Goal: Transaction & Acquisition: Purchase product/service

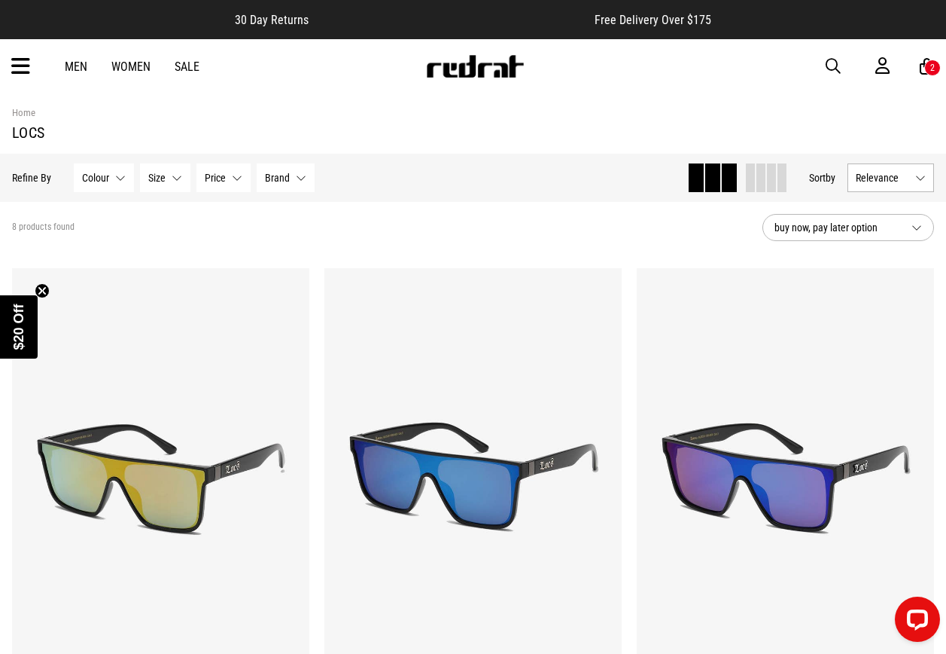
click at [832, 59] on span "button" at bounding box center [833, 66] width 15 height 18
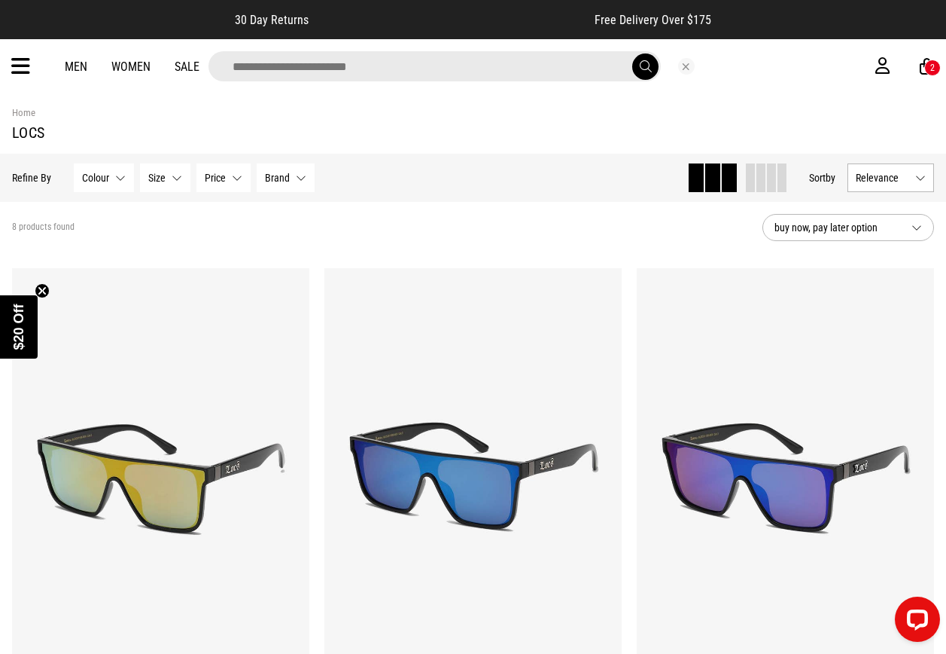
drag, startPoint x: 591, startPoint y: 69, endPoint x: 574, endPoint y: 66, distance: 16.7
click at [590, 69] on input "search" at bounding box center [435, 66] width 453 height 30
type input "*******"
click at [632, 53] on button "submit" at bounding box center [645, 66] width 26 height 26
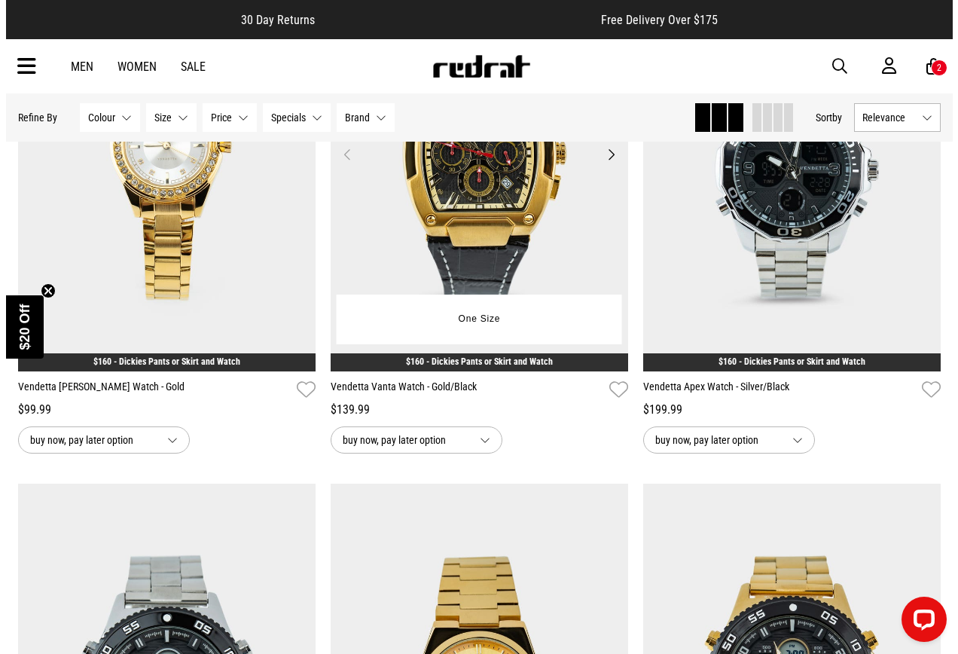
scroll to position [301, 0]
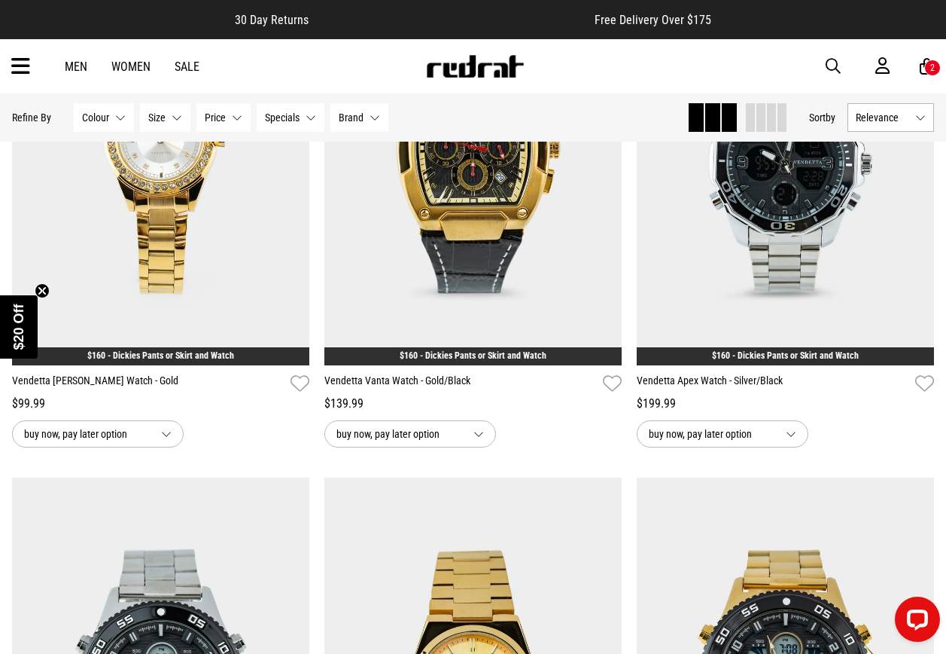
click at [15, 70] on icon at bounding box center [20, 66] width 19 height 25
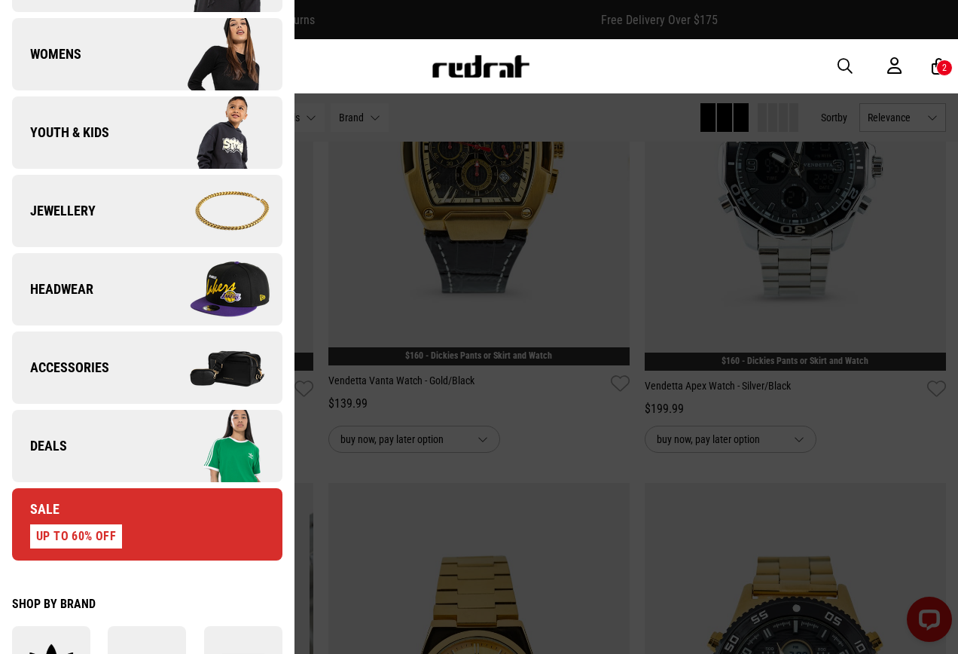
click at [151, 432] on img at bounding box center [214, 445] width 135 height 75
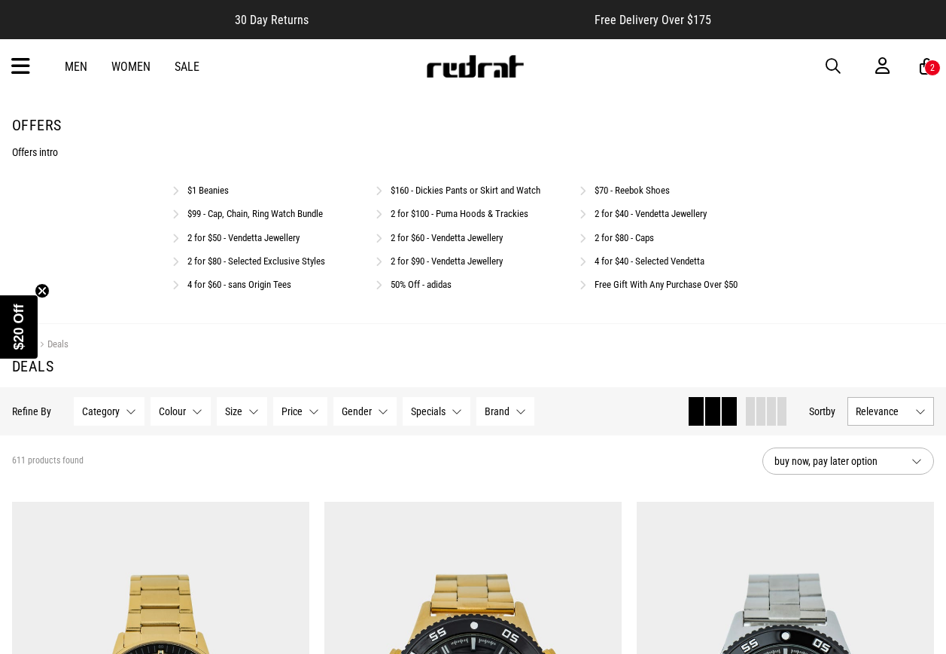
click at [632, 215] on link "2 for $40 - Vendetta Jewellery" at bounding box center [651, 213] width 112 height 11
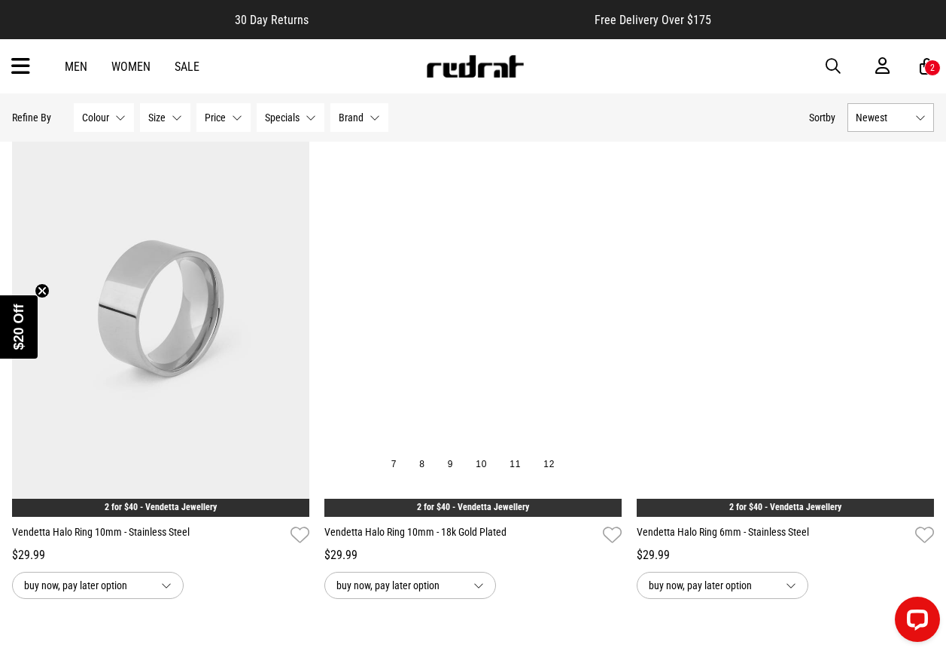
scroll to position [3313, 0]
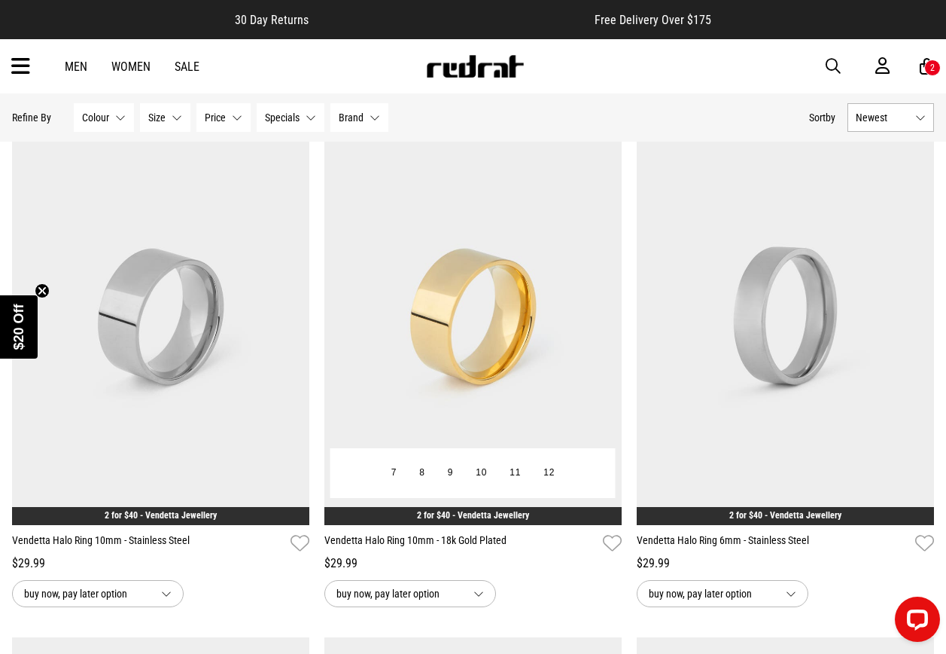
click at [491, 310] on img at bounding box center [473, 316] width 297 height 416
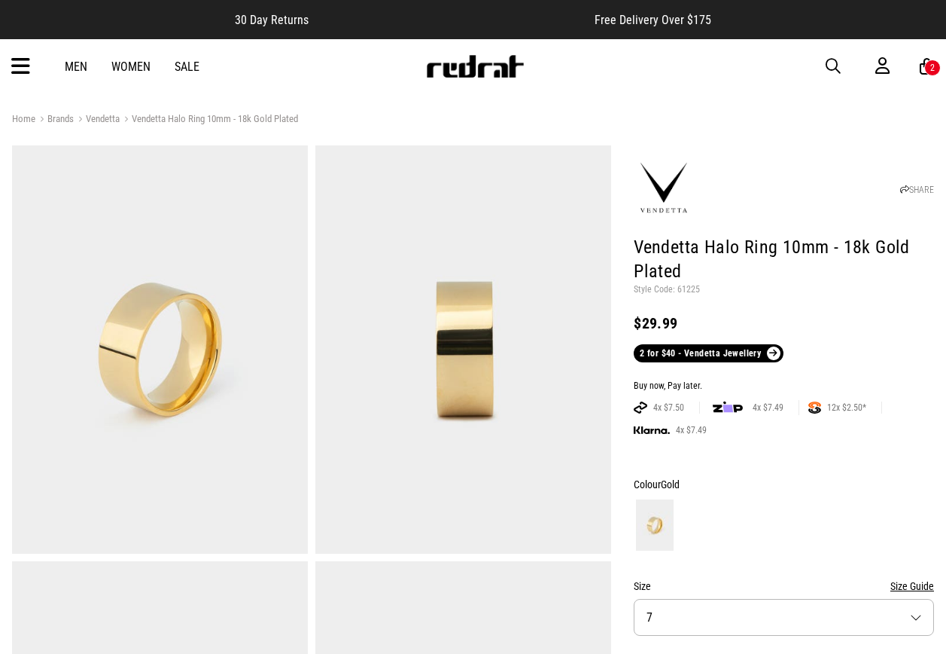
click at [692, 288] on p "Style Code: 61225" at bounding box center [784, 290] width 300 height 12
copy p "61225"
click at [833, 61] on span "button" at bounding box center [833, 66] width 15 height 18
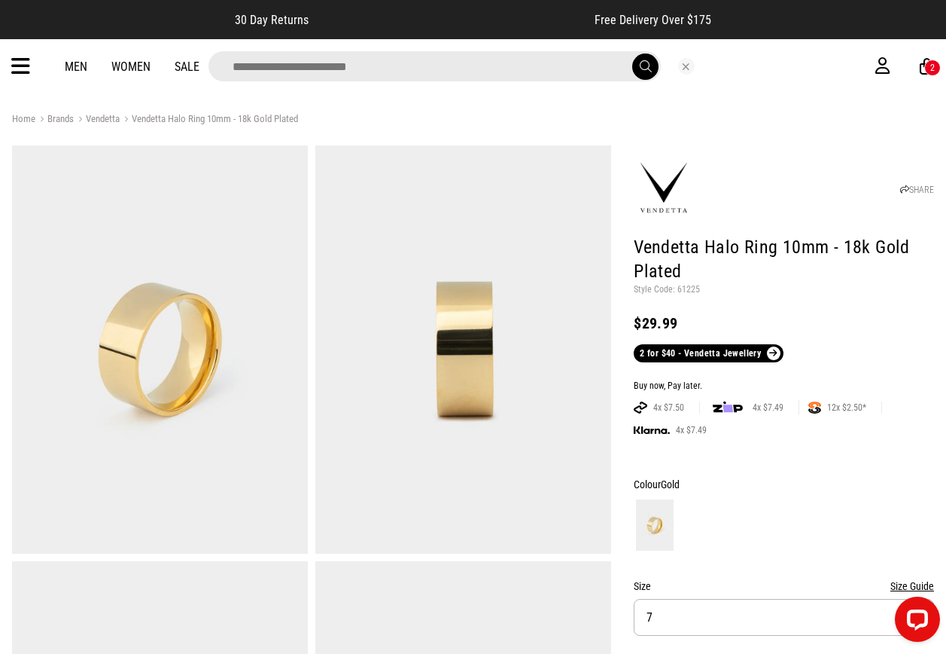
drag, startPoint x: 602, startPoint y: 66, endPoint x: 609, endPoint y: 51, distance: 16.5
click at [602, 66] on input "search" at bounding box center [435, 66] width 453 height 30
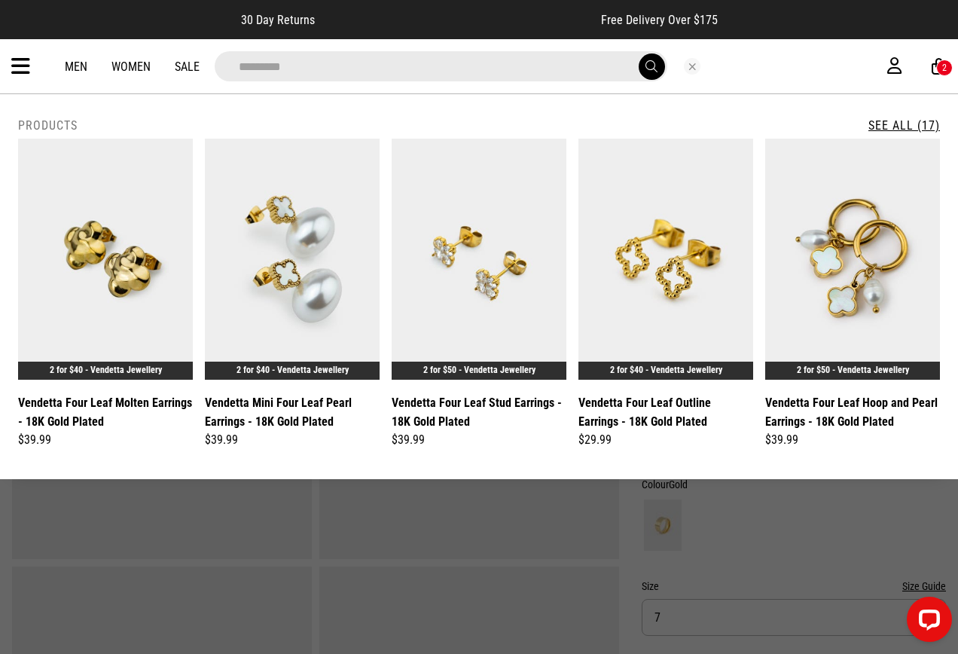
type input "********"
click at [638, 53] on button "submit" at bounding box center [651, 66] width 26 height 26
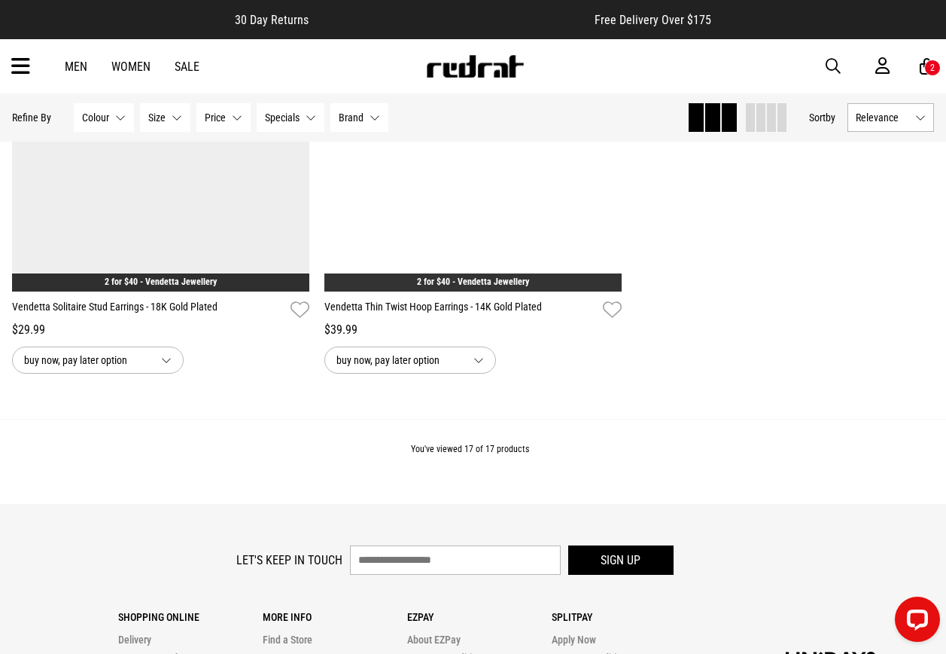
scroll to position [3008, 0]
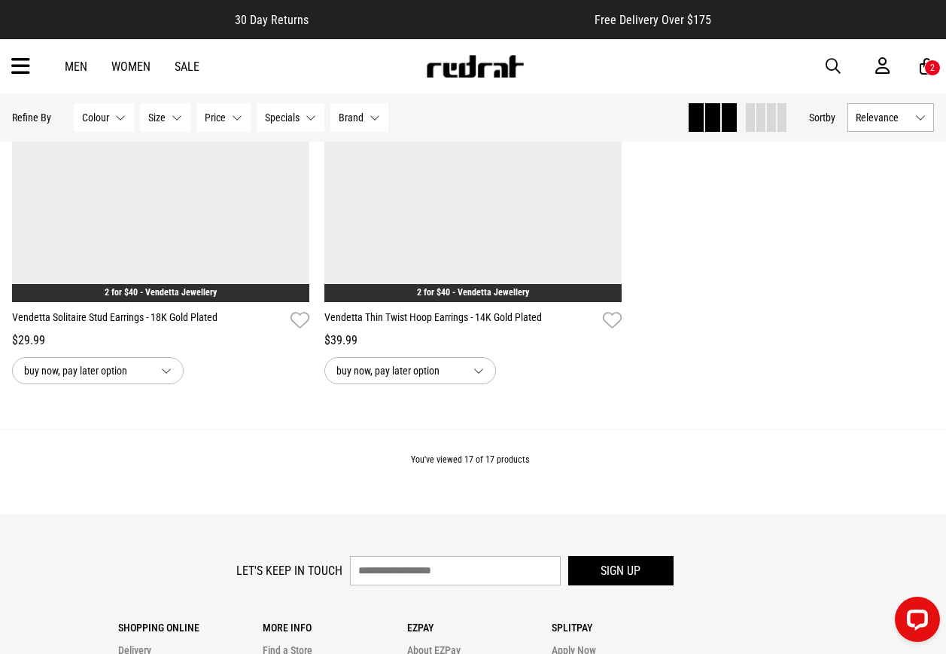
click at [827, 66] on span "button" at bounding box center [833, 66] width 15 height 18
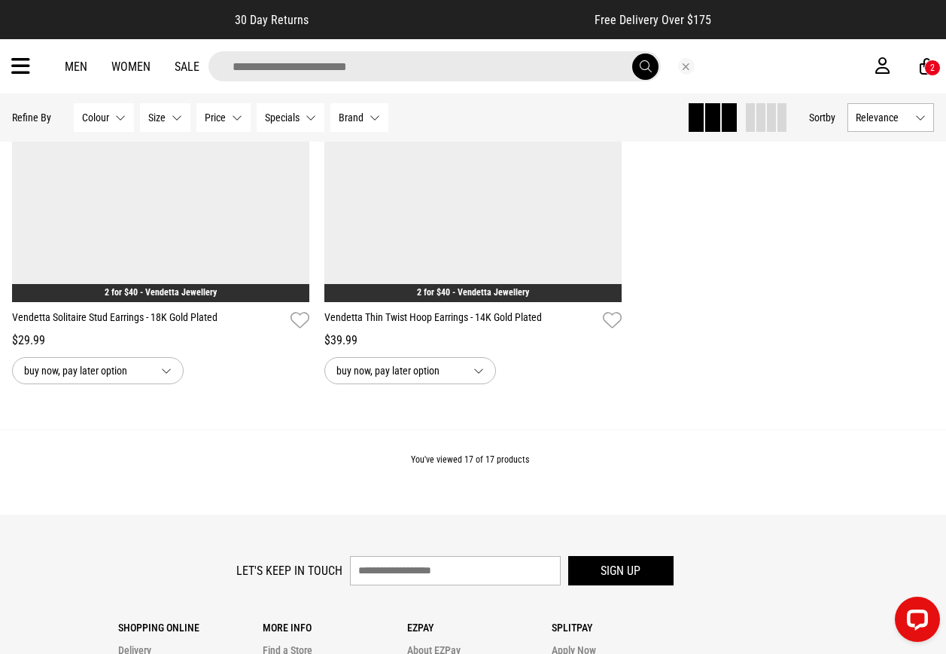
click at [564, 74] on input "search" at bounding box center [435, 66] width 453 height 30
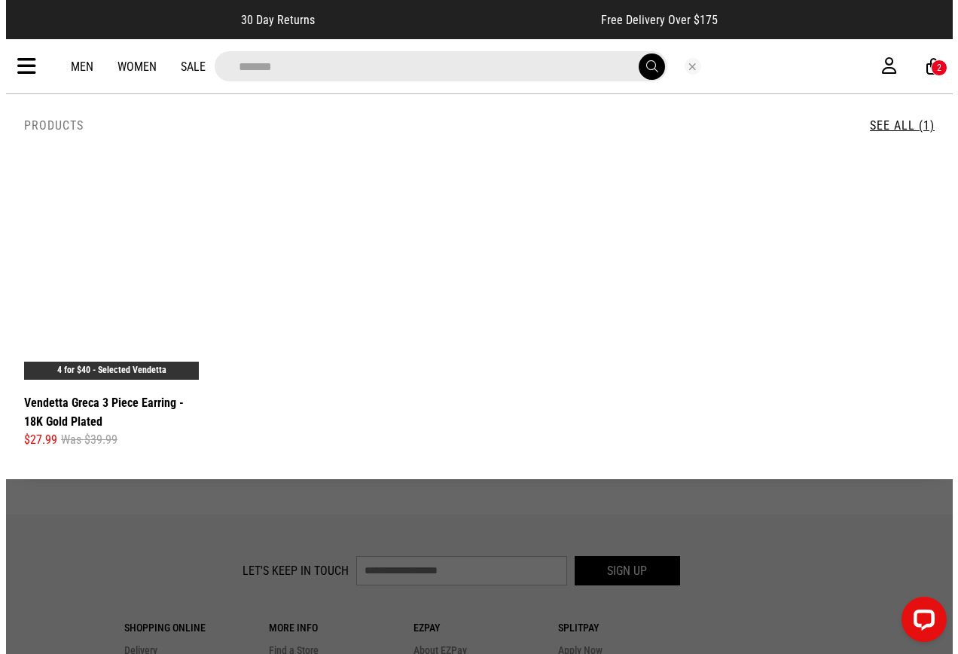
scroll to position [3034, 0]
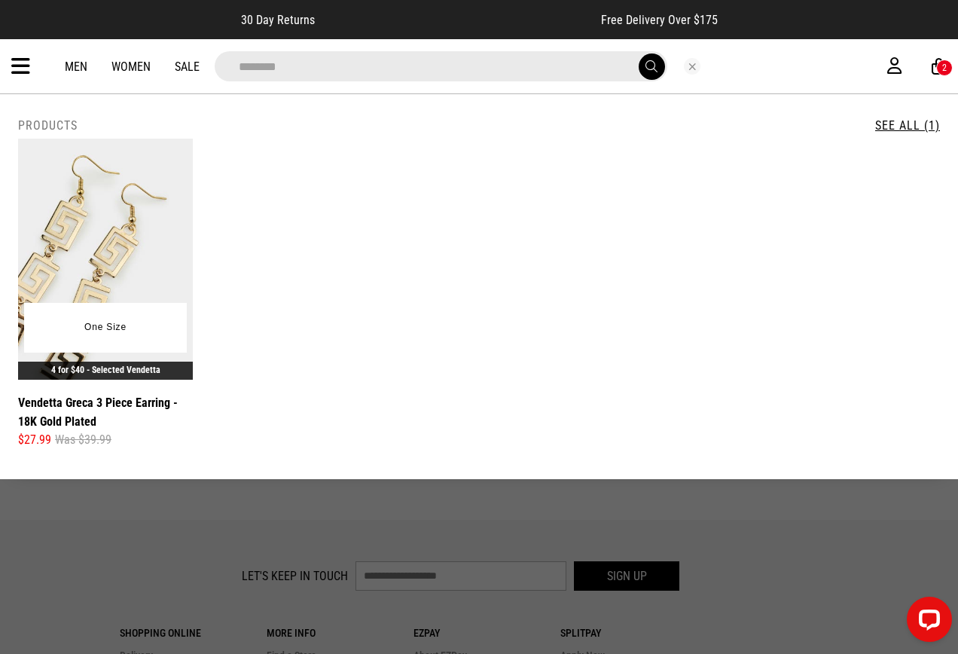
type input "********"
click at [139, 227] on img at bounding box center [105, 259] width 175 height 241
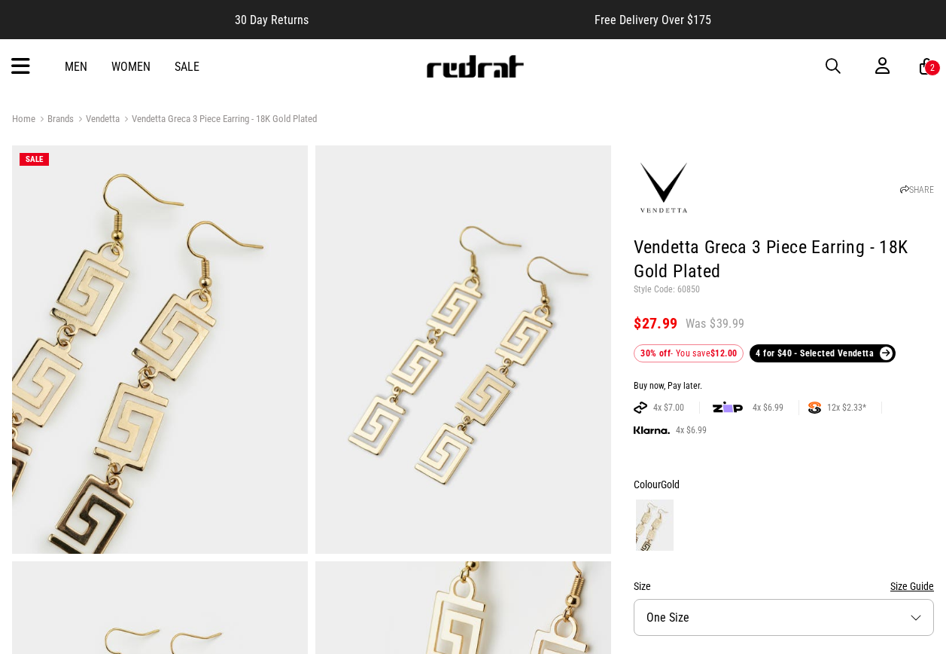
click at [687, 284] on p "Style Code: 60850" at bounding box center [784, 290] width 300 height 12
copy p "60850"
